Goal: Transaction & Acquisition: Purchase product/service

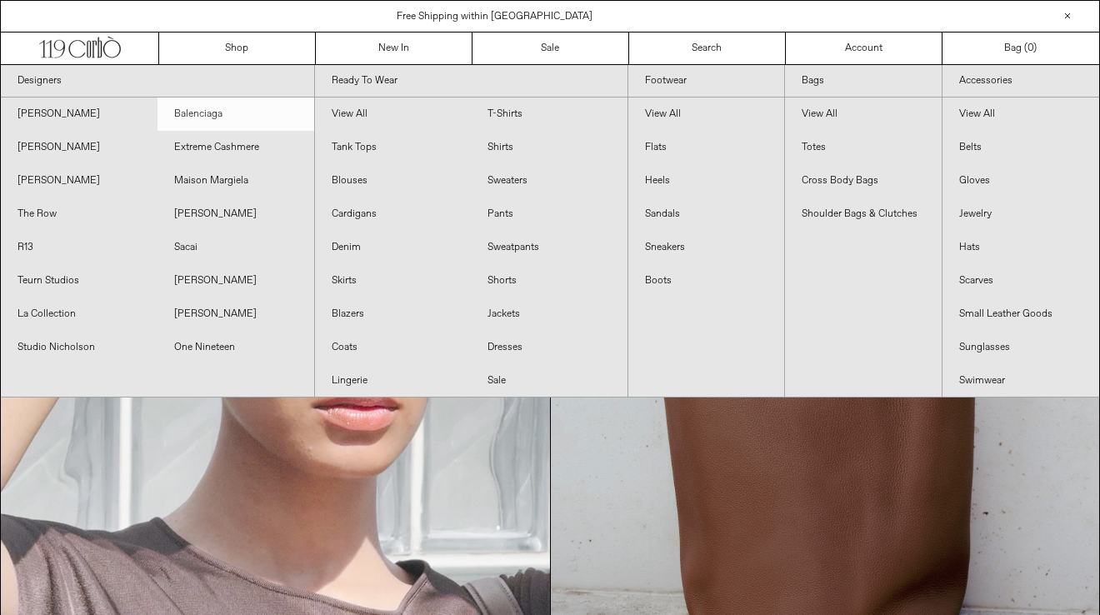
click at [194, 118] on link "Balenciaga" at bounding box center [236, 114] width 157 height 33
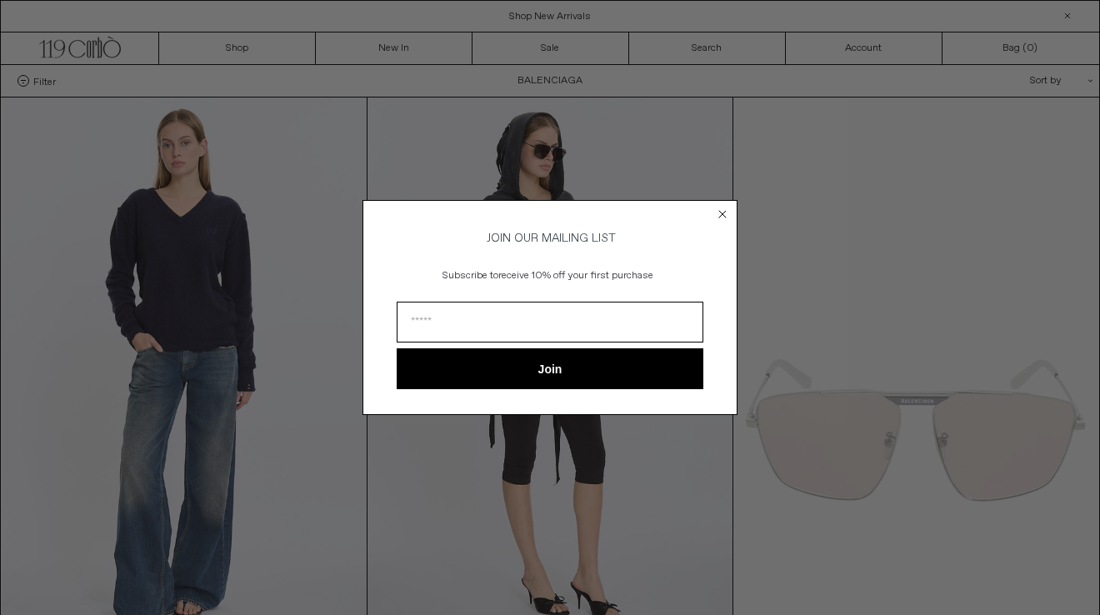
click at [721, 213] on circle "Close dialog" at bounding box center [723, 214] width 16 height 16
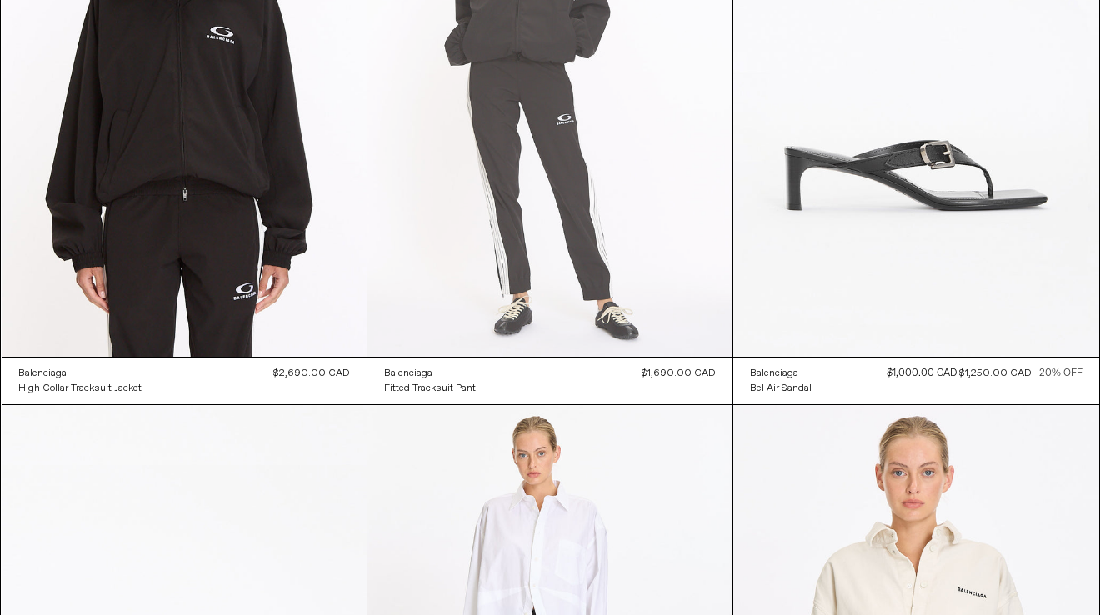
scroll to position [2674, 0]
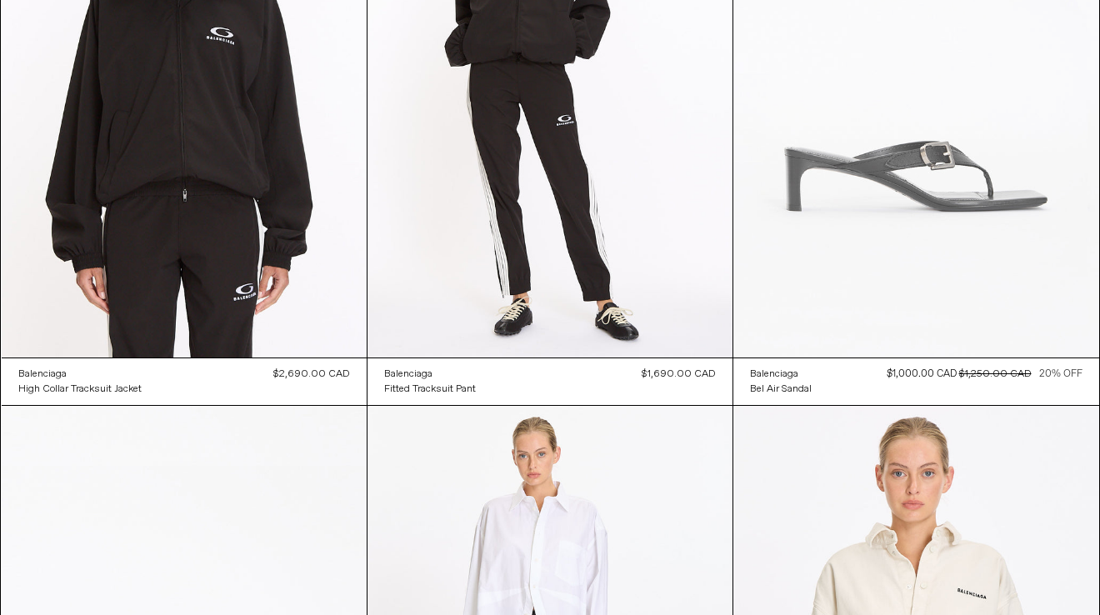
click at [927, 216] on at bounding box center [915, 83] width 365 height 548
